Goal: Navigation & Orientation: Find specific page/section

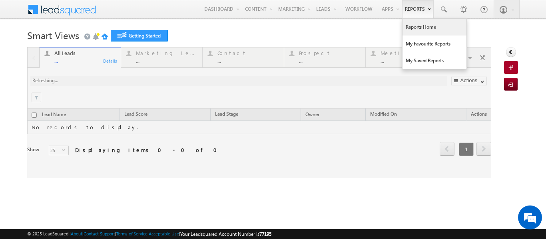
click at [407, 26] on link "Reports Home" at bounding box center [434, 27] width 64 height 17
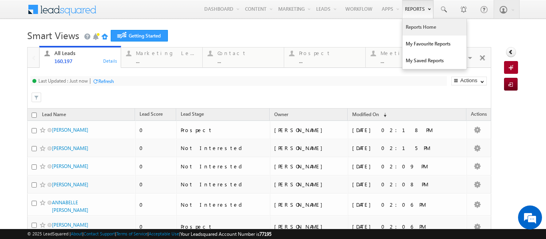
click at [407, 26] on link "Reports Home" at bounding box center [434, 27] width 64 height 17
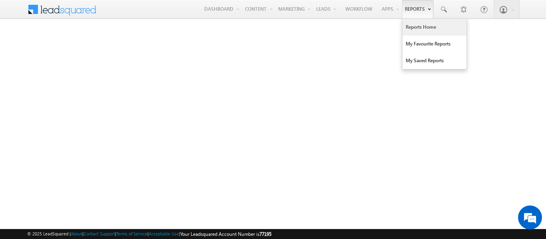
click at [409, 24] on link "Reports Home" at bounding box center [434, 27] width 64 height 17
